Goal: Task Accomplishment & Management: Manage account settings

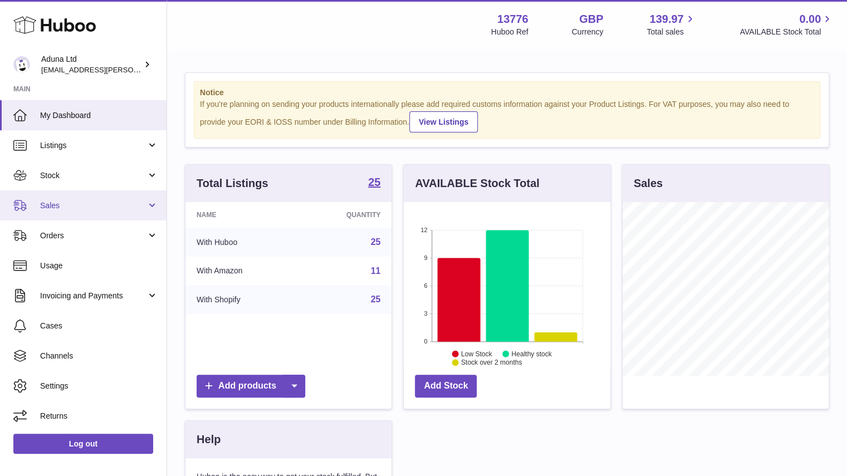
scroll to position [556721, 556688]
click at [69, 211] on link "Sales" at bounding box center [83, 205] width 167 height 30
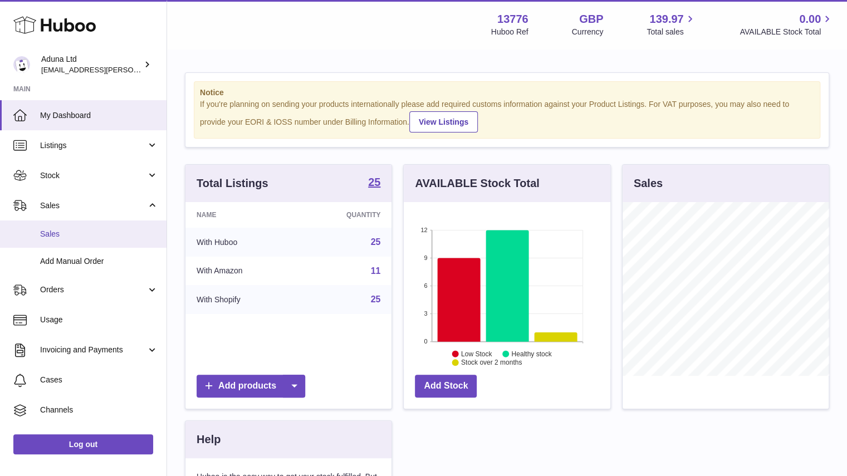
click at [88, 230] on span "Sales" at bounding box center [99, 234] width 118 height 11
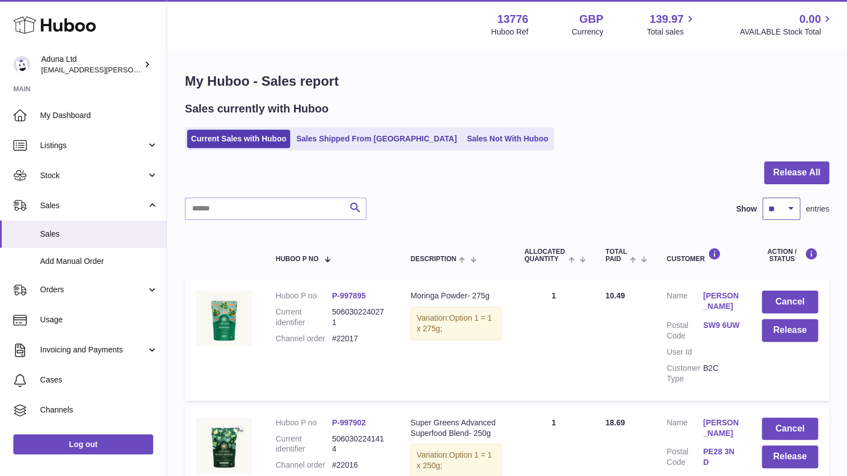
click at [773, 218] on select "** ** ** ***" at bounding box center [781, 209] width 38 height 22
select select "**"
click at [762, 198] on select "** ** ** ***" at bounding box center [781, 209] width 38 height 22
click at [122, 302] on link "Orders" at bounding box center [83, 290] width 167 height 30
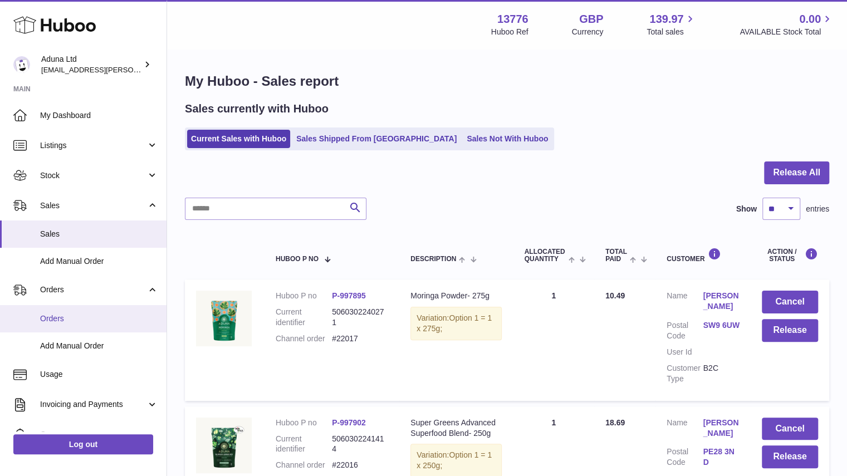
click at [111, 315] on span "Orders" at bounding box center [99, 319] width 118 height 11
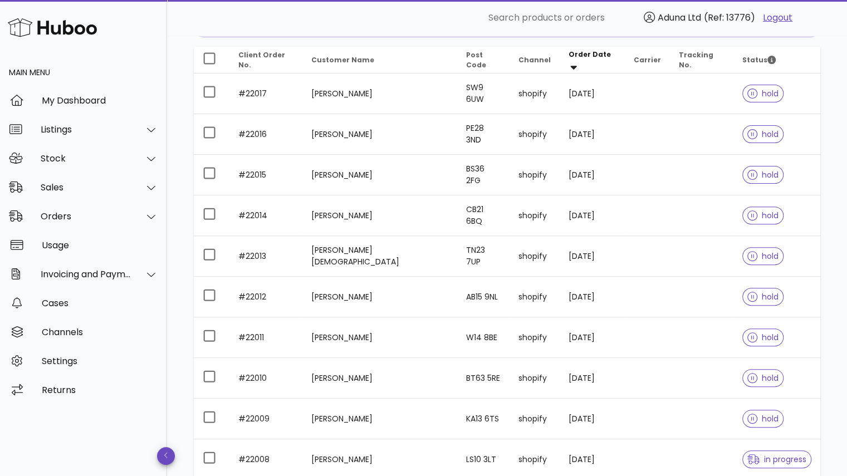
scroll to position [255, 0]
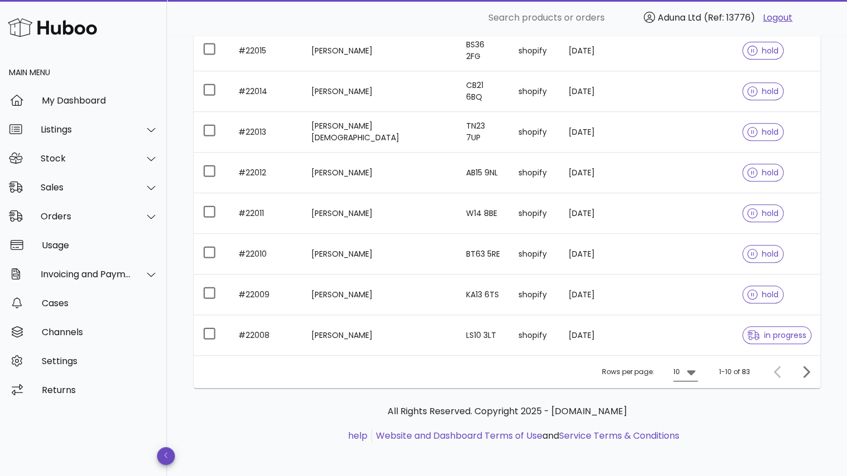
click at [689, 367] on icon at bounding box center [690, 371] width 13 height 13
click at [693, 434] on div "50" at bounding box center [688, 432] width 11 height 11
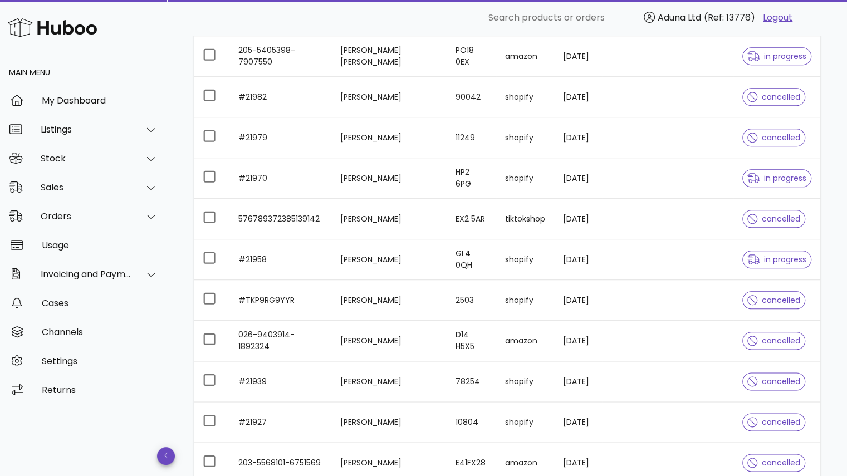
scroll to position [616, 0]
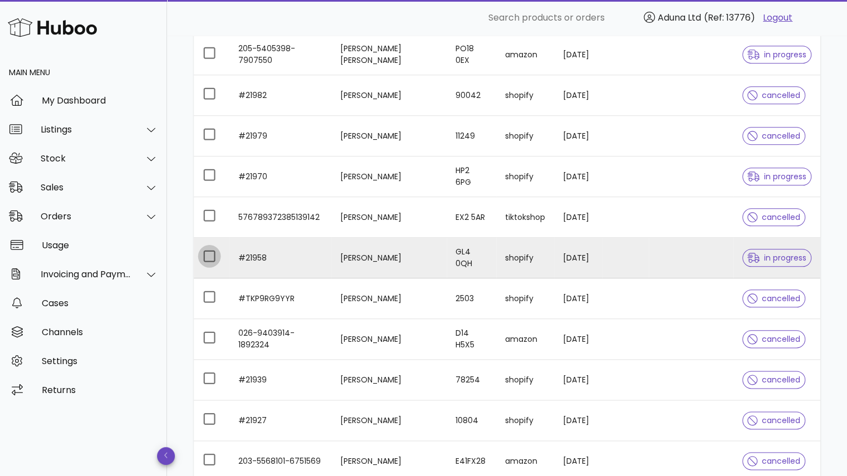
click at [205, 257] on div at bounding box center [209, 256] width 19 height 19
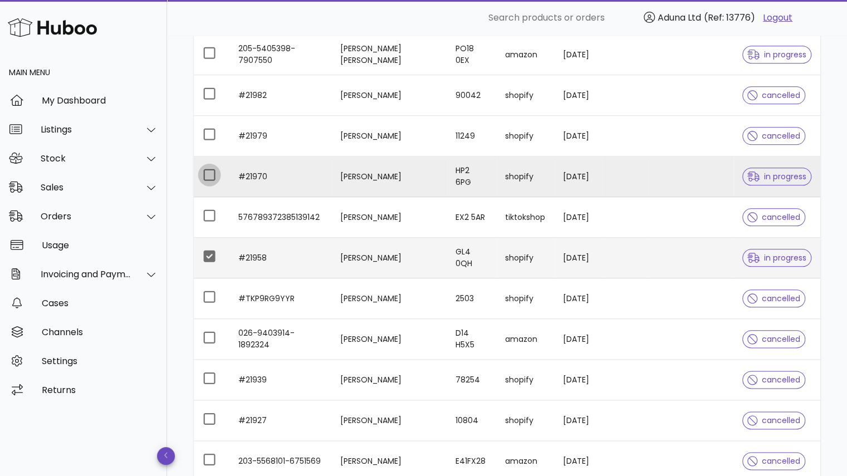
click at [206, 175] on div at bounding box center [209, 174] width 19 height 19
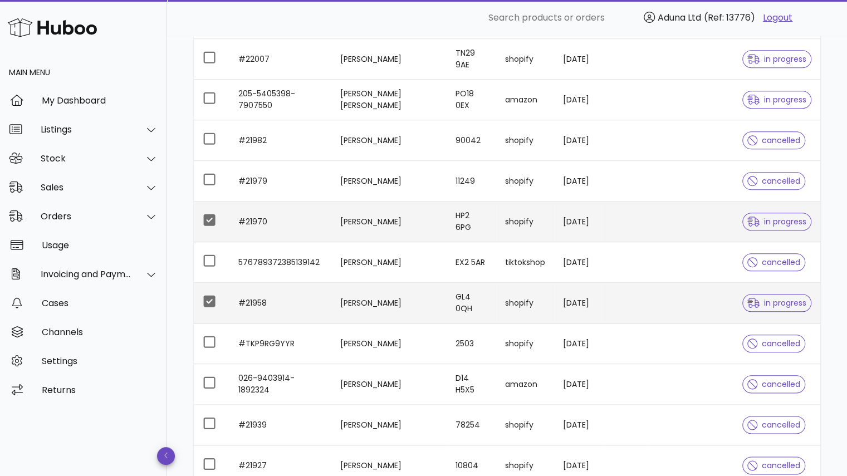
scroll to position [547, 0]
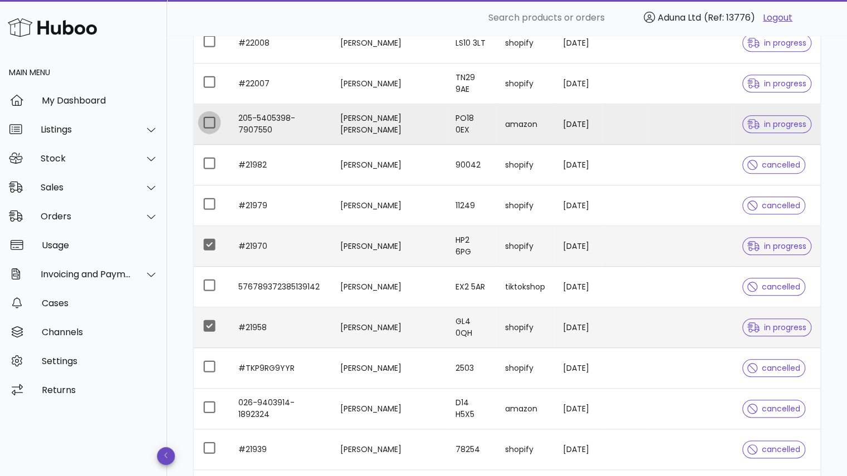
click at [212, 121] on div at bounding box center [209, 122] width 19 height 19
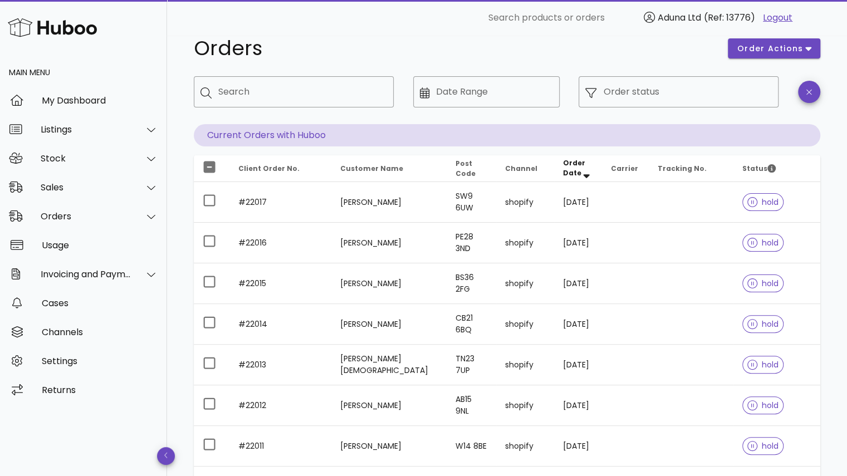
scroll to position [0, 0]
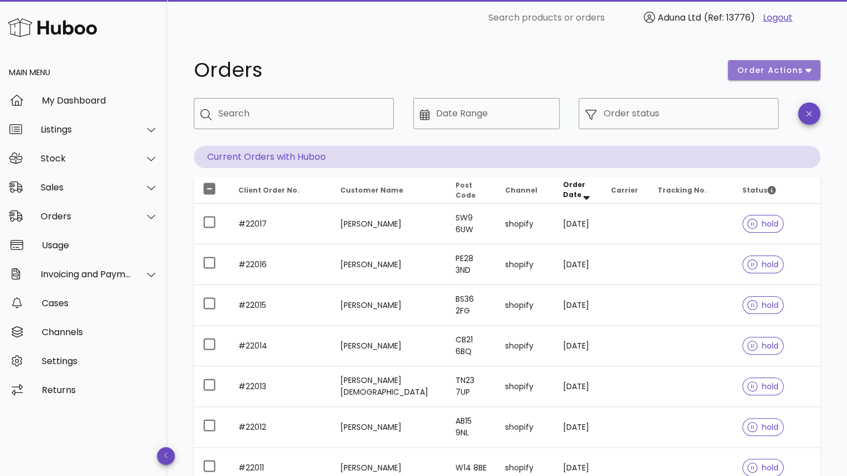
click at [770, 75] on span "order actions" at bounding box center [770, 71] width 67 height 12
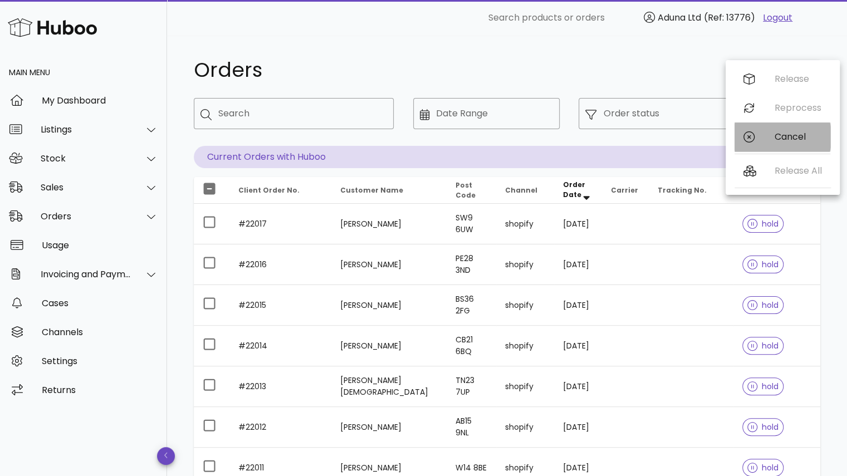
click at [777, 133] on div "Cancel" at bounding box center [798, 136] width 47 height 11
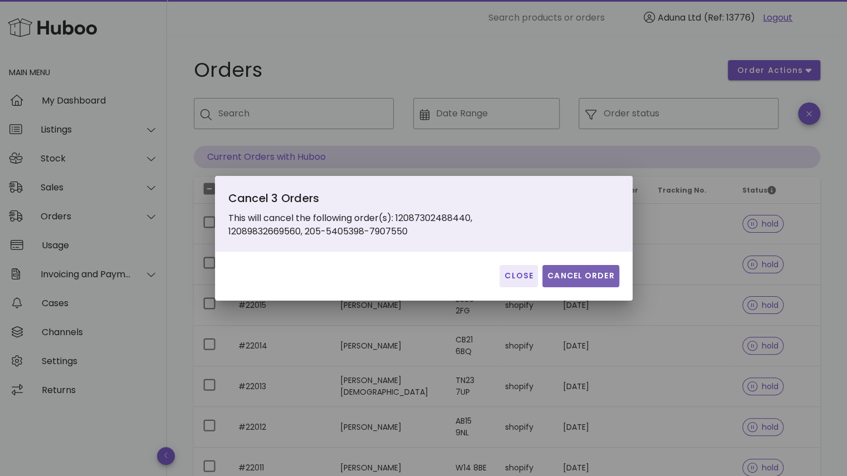
click at [592, 282] on button "Cancel Order" at bounding box center [580, 276] width 77 height 22
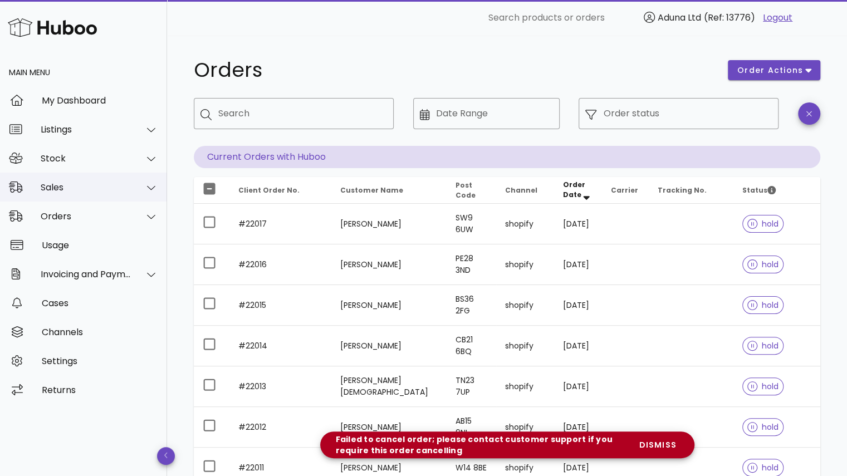
click at [101, 191] on div "Sales" at bounding box center [86, 187] width 91 height 11
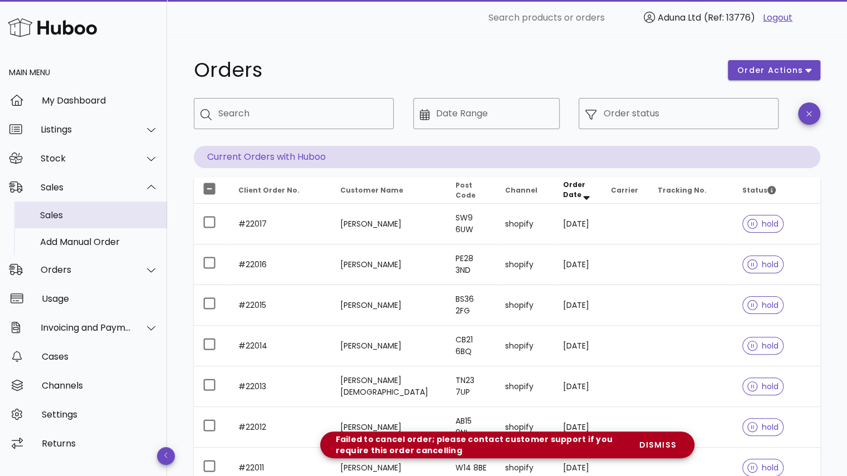
click at [90, 223] on div "Sales" at bounding box center [99, 215] width 118 height 24
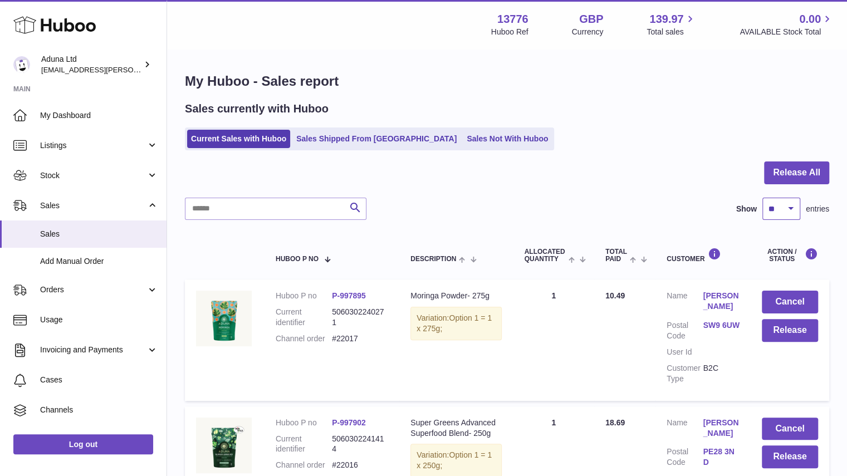
click at [786, 215] on select "** ** ** ***" at bounding box center [781, 209] width 38 height 22
select select "**"
click at [762, 198] on select "** ** ** ***" at bounding box center [781, 209] width 38 height 22
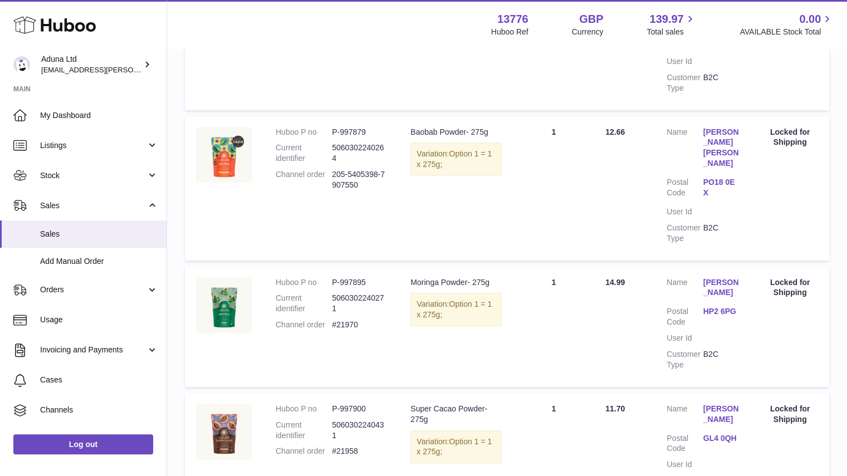
scroll to position [2963, 0]
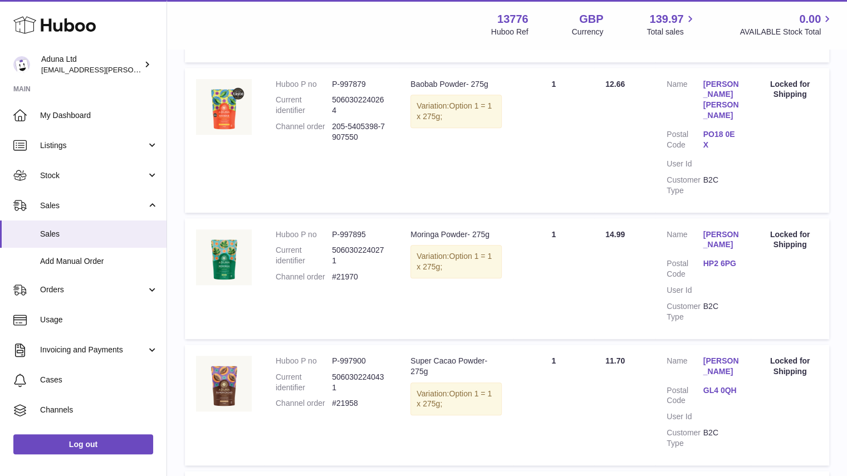
drag, startPoint x: 359, startPoint y: 192, endPoint x: 331, endPoint y: 195, distance: 27.5
click at [331, 229] on dl "Huboo P no P-997895 Current identifier 5060302240271 Channel order #21970" at bounding box center [332, 258] width 112 height 59
copy dl "#21970"
drag, startPoint x: 334, startPoint y: 63, endPoint x: 366, endPoint y: 86, distance: 39.9
click at [366, 86] on td "Huboo P no P-997879 Current identifier 5060302240264 Channel order 205-5405398-…" at bounding box center [332, 140] width 135 height 145
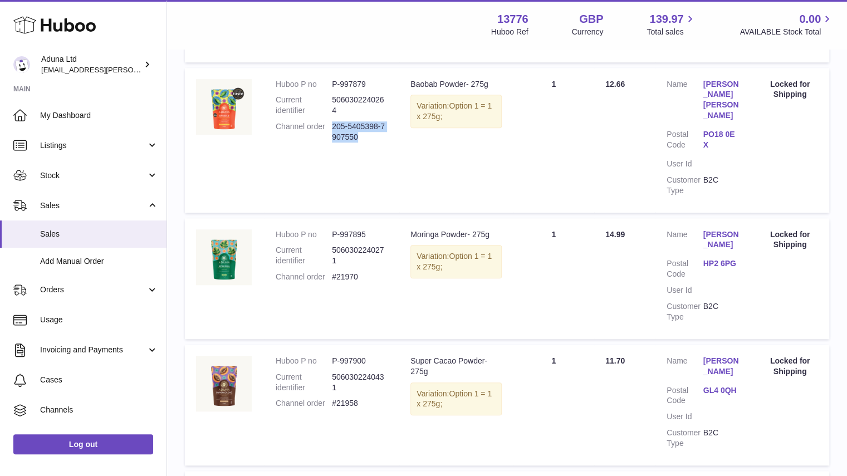
copy dd "205-5405398-7907550"
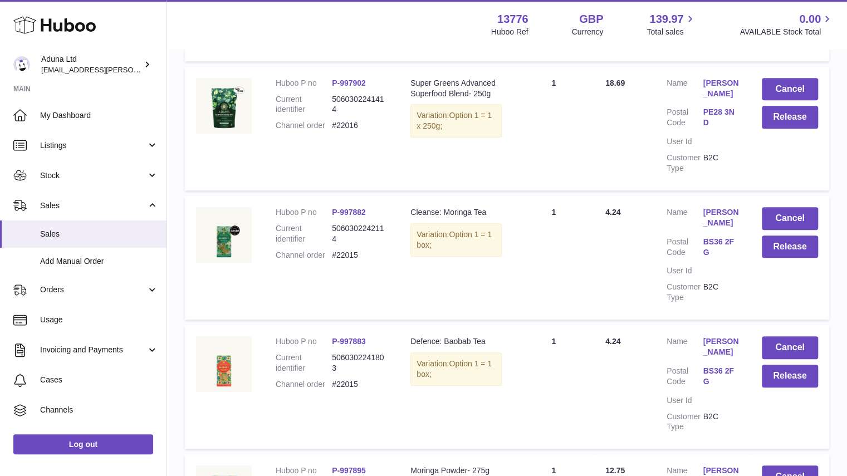
scroll to position [0, 0]
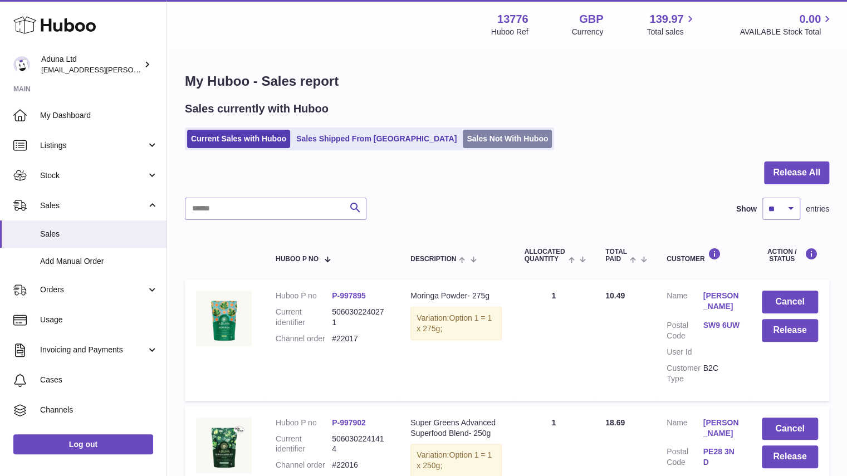
click at [472, 140] on link "Sales Not With Huboo" at bounding box center [507, 139] width 89 height 18
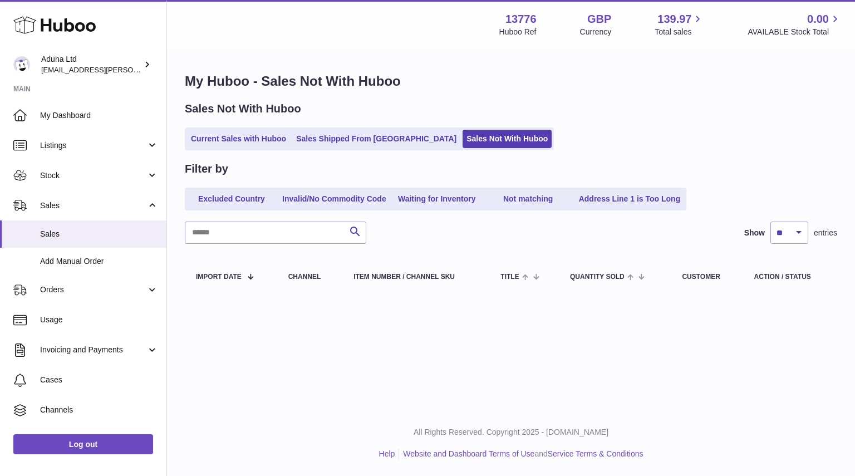
click at [243, 140] on link "Current Sales with Huboo" at bounding box center [238, 139] width 103 height 18
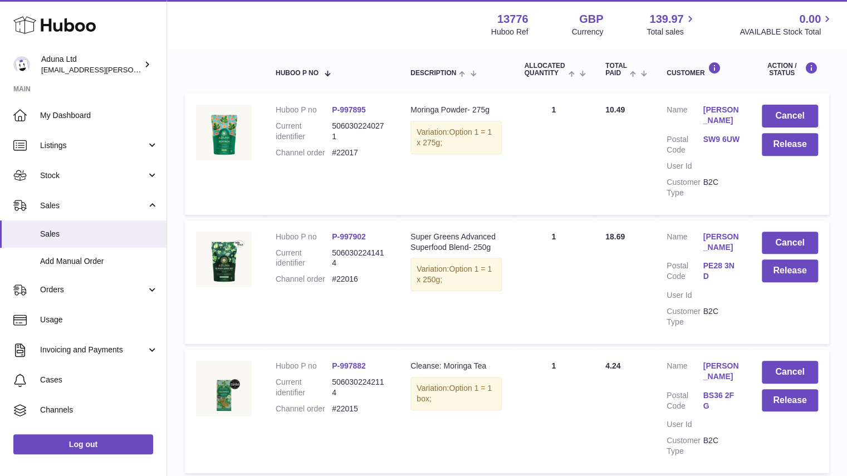
scroll to position [180, 0]
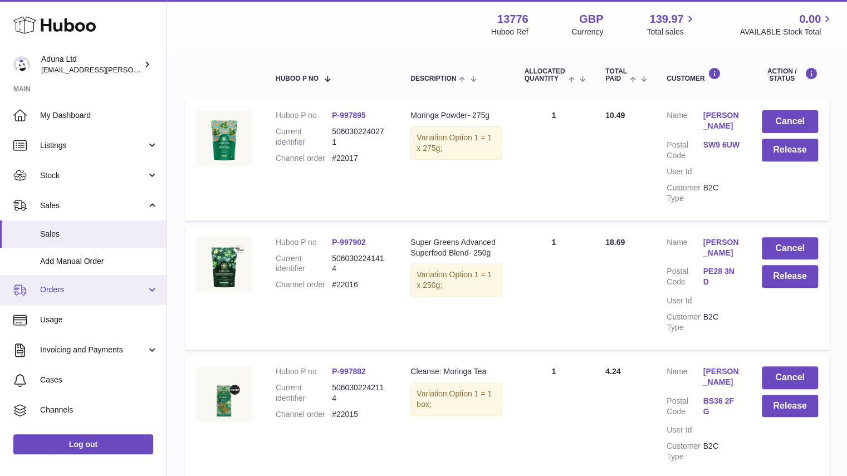
click at [137, 296] on link "Orders" at bounding box center [83, 290] width 167 height 30
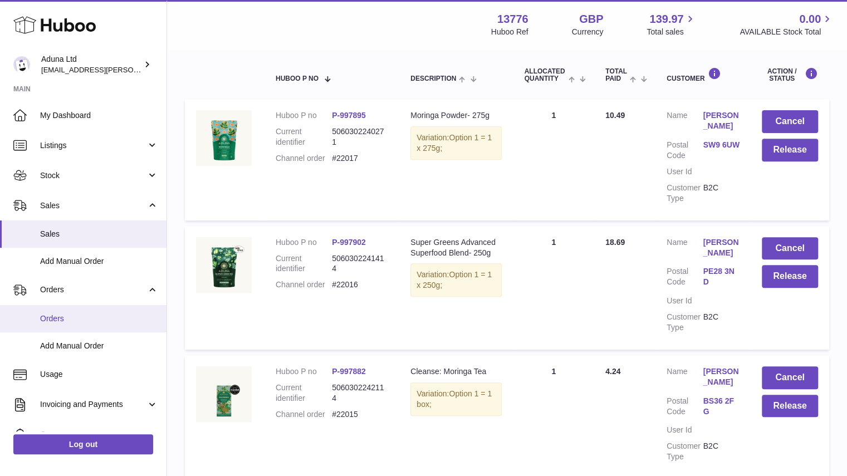
click at [133, 319] on span "Orders" at bounding box center [99, 319] width 118 height 11
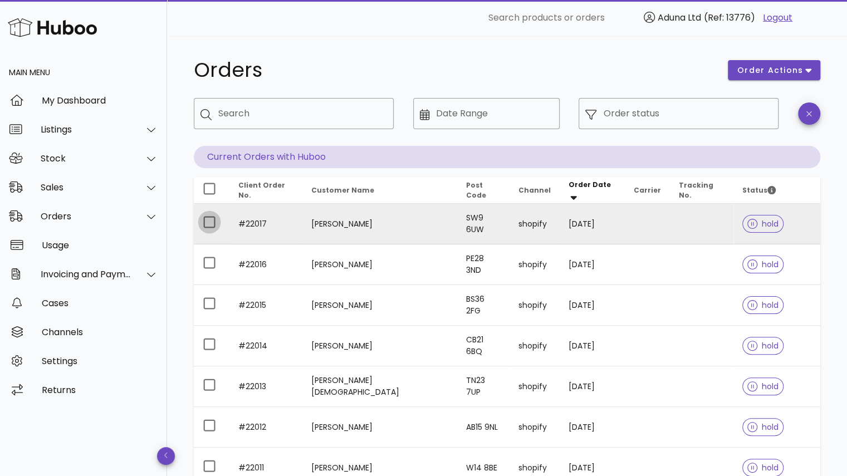
click at [204, 221] on div at bounding box center [209, 222] width 19 height 19
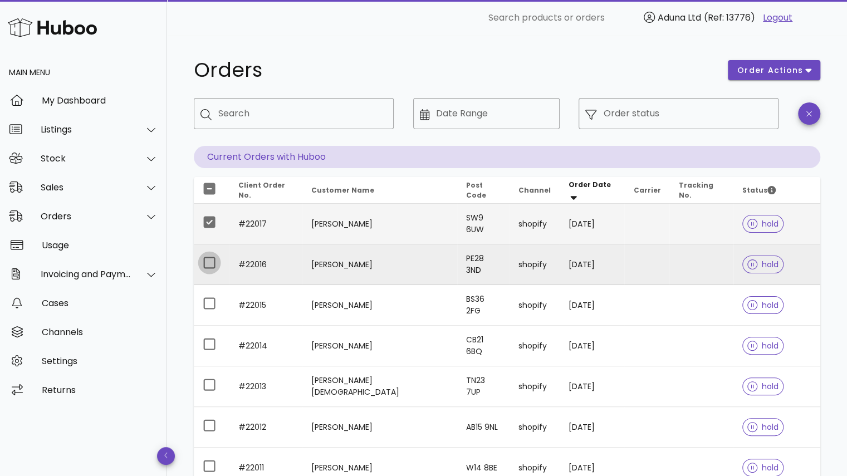
click at [208, 258] on div at bounding box center [209, 262] width 19 height 19
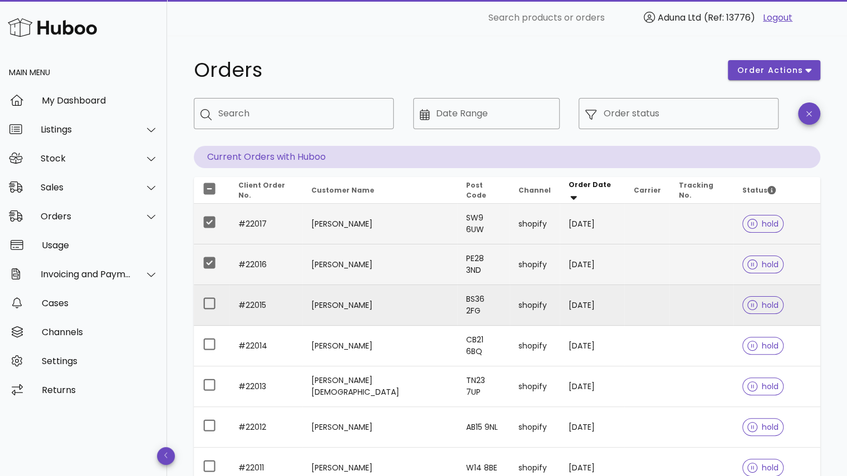
click at [207, 290] on td at bounding box center [212, 305] width 36 height 41
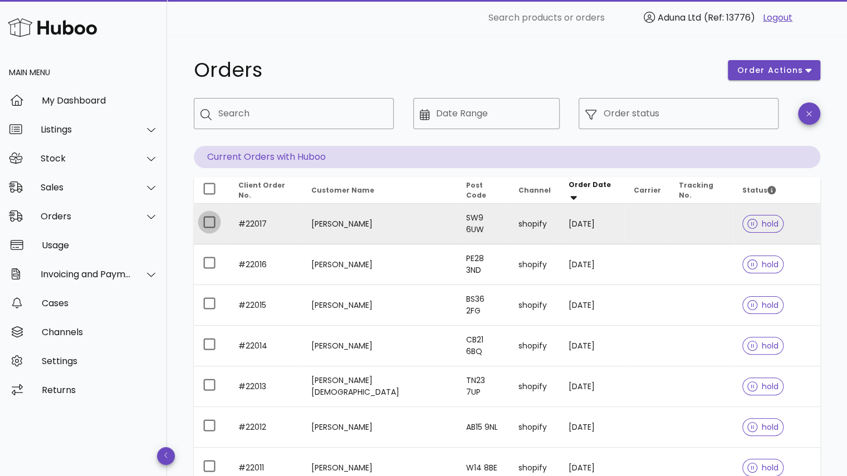
click at [209, 225] on div at bounding box center [209, 222] width 19 height 19
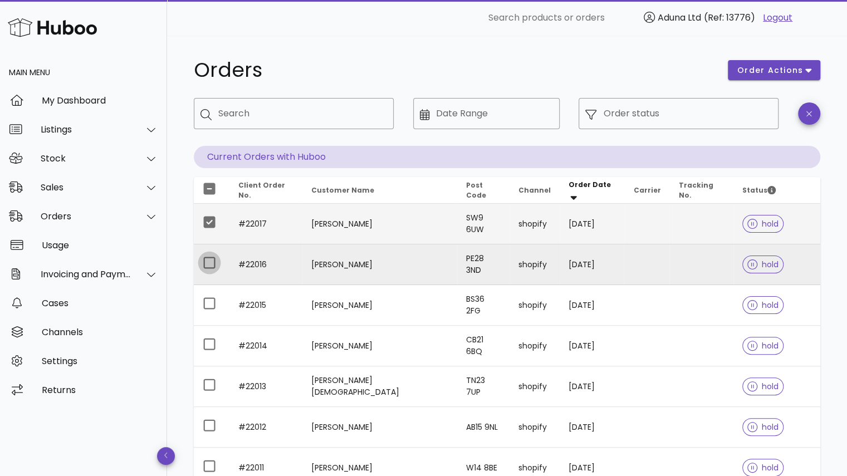
click at [210, 259] on div at bounding box center [209, 262] width 19 height 19
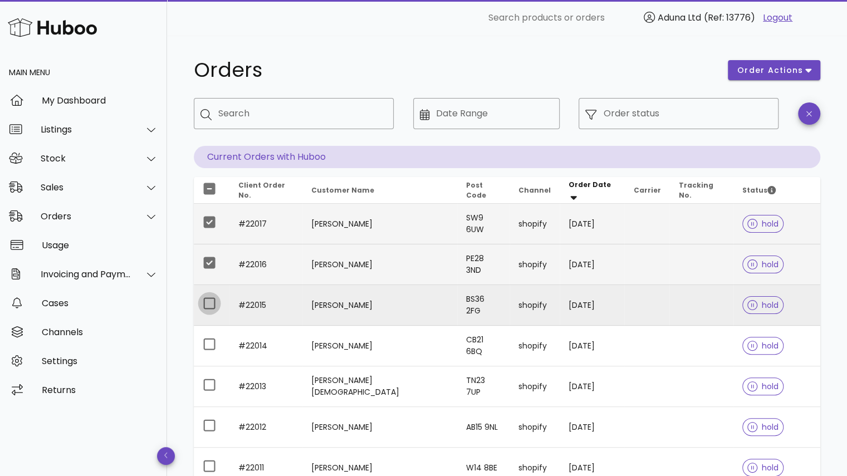
click at [209, 307] on div at bounding box center [209, 303] width 19 height 19
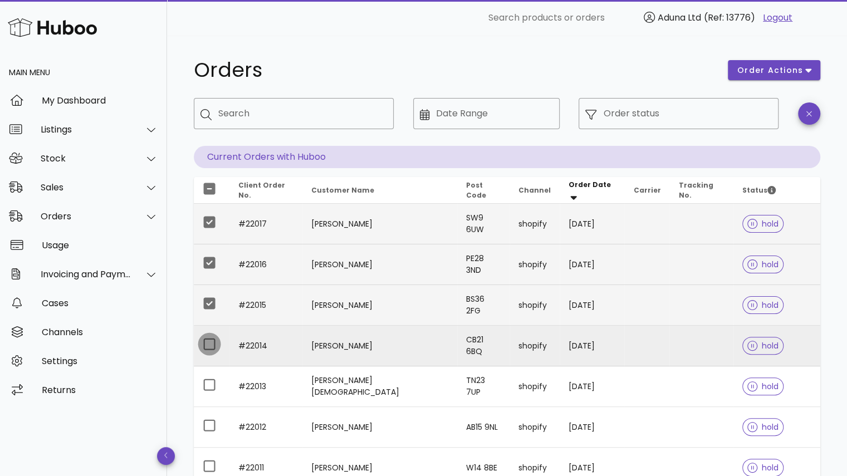
click at [212, 350] on div at bounding box center [209, 344] width 19 height 19
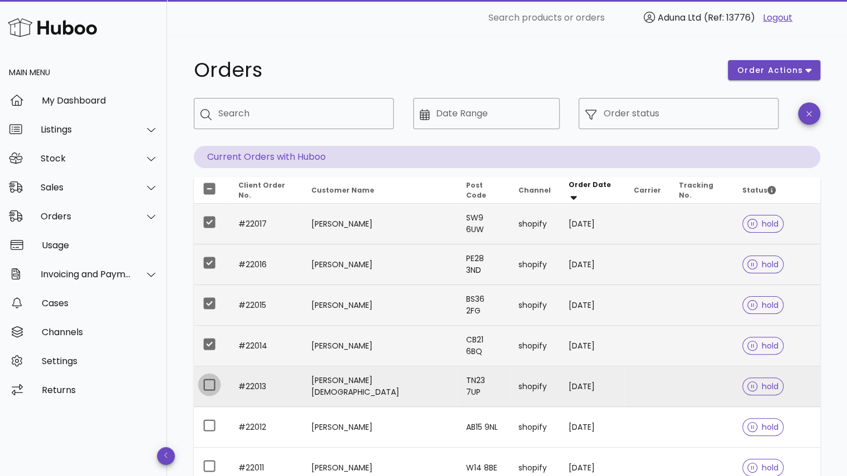
click at [208, 384] on div at bounding box center [209, 384] width 19 height 19
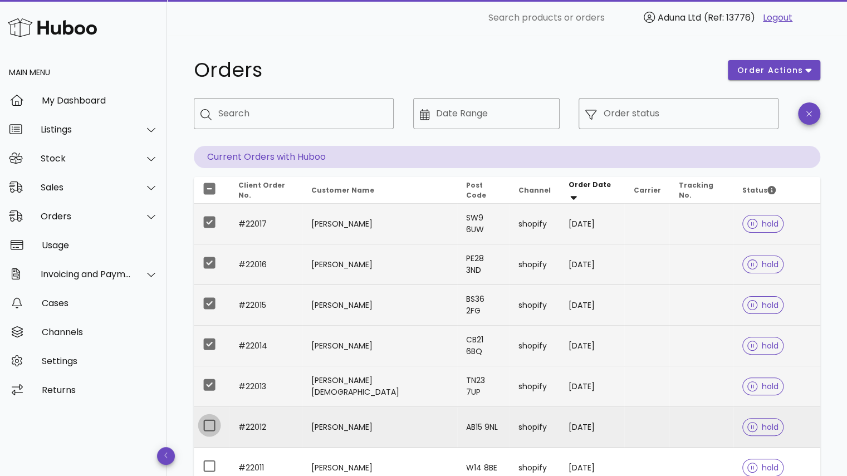
click at [209, 424] on div at bounding box center [209, 425] width 19 height 19
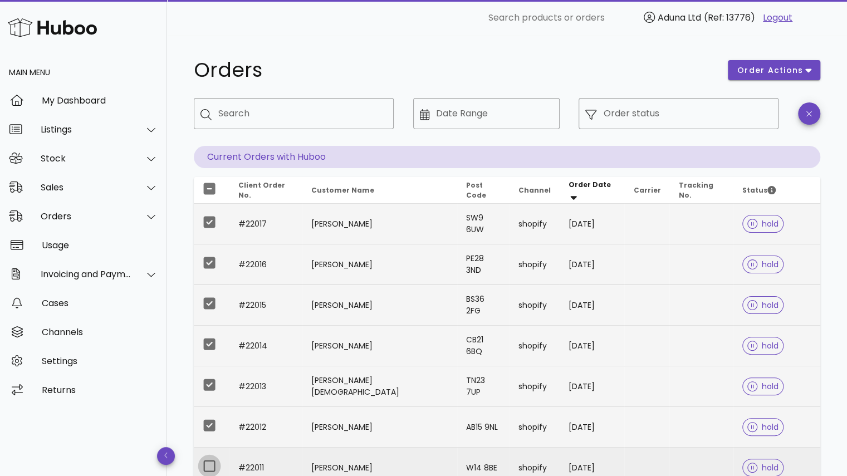
click at [210, 466] on div at bounding box center [209, 466] width 19 height 19
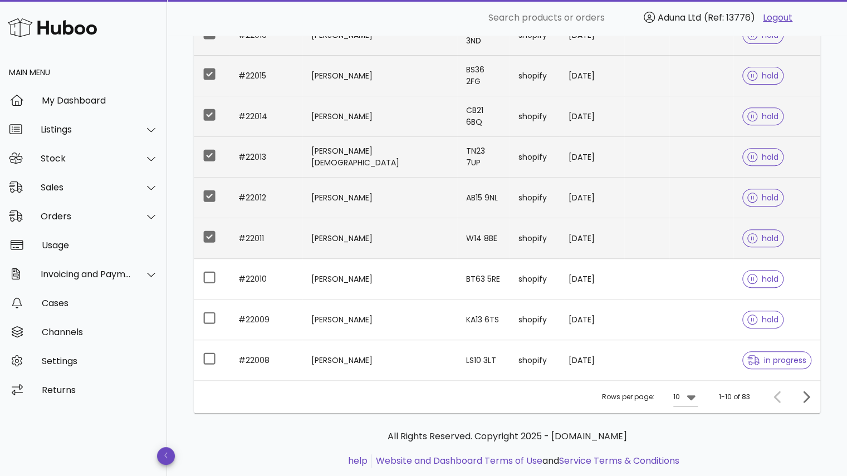
scroll to position [227, 0]
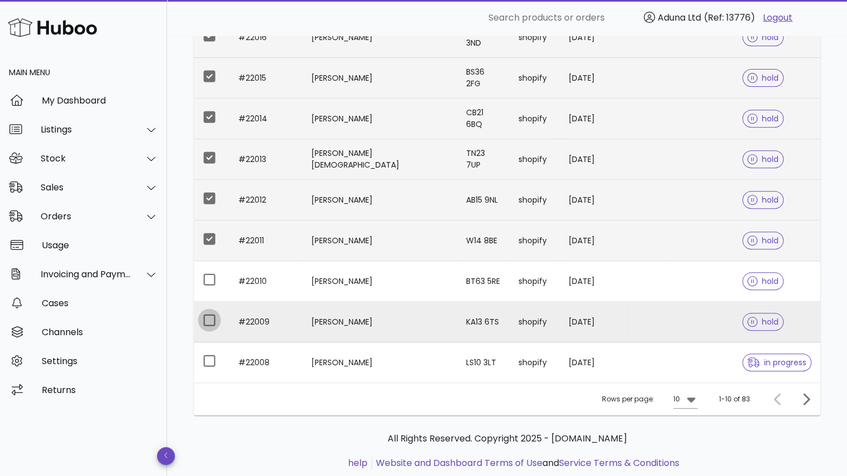
click at [214, 316] on div at bounding box center [209, 320] width 19 height 19
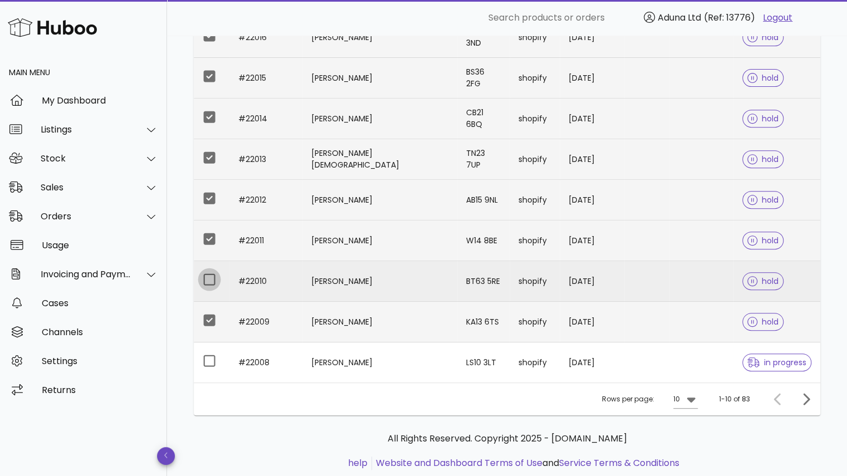
click at [211, 280] on div at bounding box center [209, 279] width 19 height 19
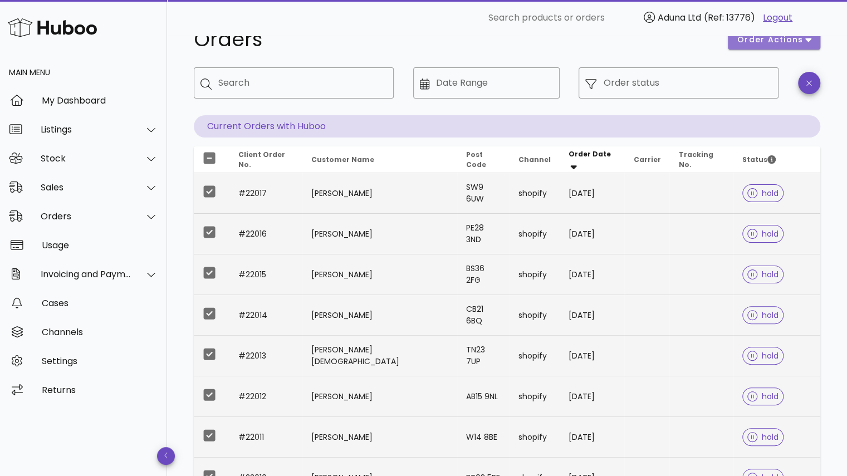
click at [770, 44] on span "order actions" at bounding box center [770, 40] width 67 height 12
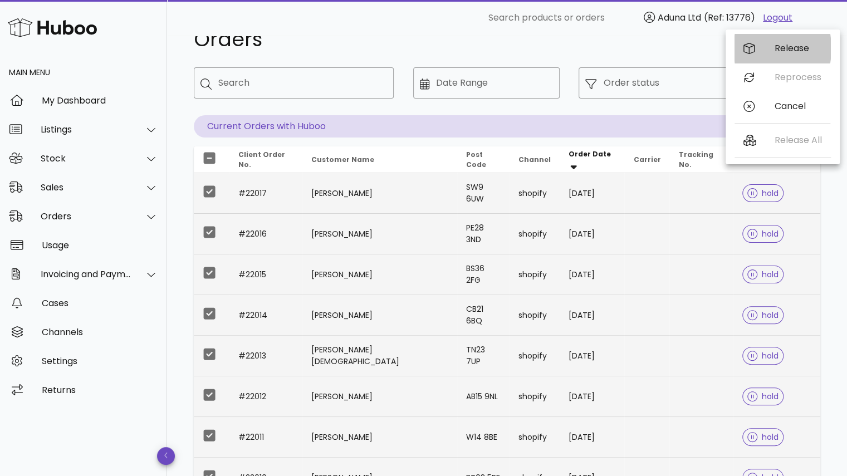
click at [770, 44] on div "Release" at bounding box center [783, 48] width 96 height 29
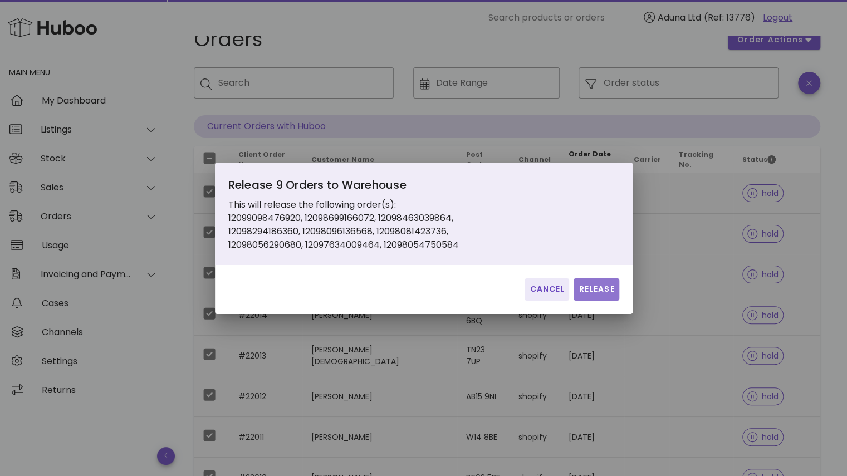
click at [595, 293] on span "Release" at bounding box center [596, 289] width 36 height 12
